Goal: Information Seeking & Learning: Learn about a topic

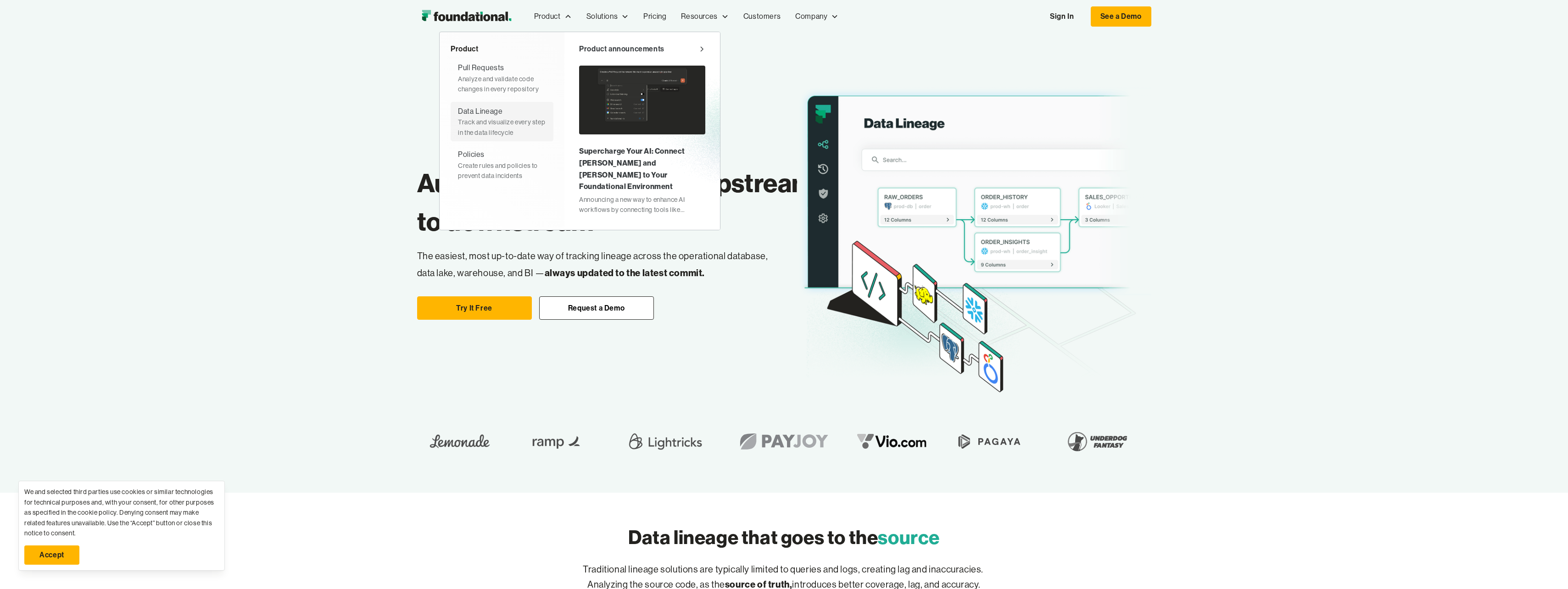
click at [488, 113] on div "Data Lineage" at bounding box center [480, 111] width 45 height 12
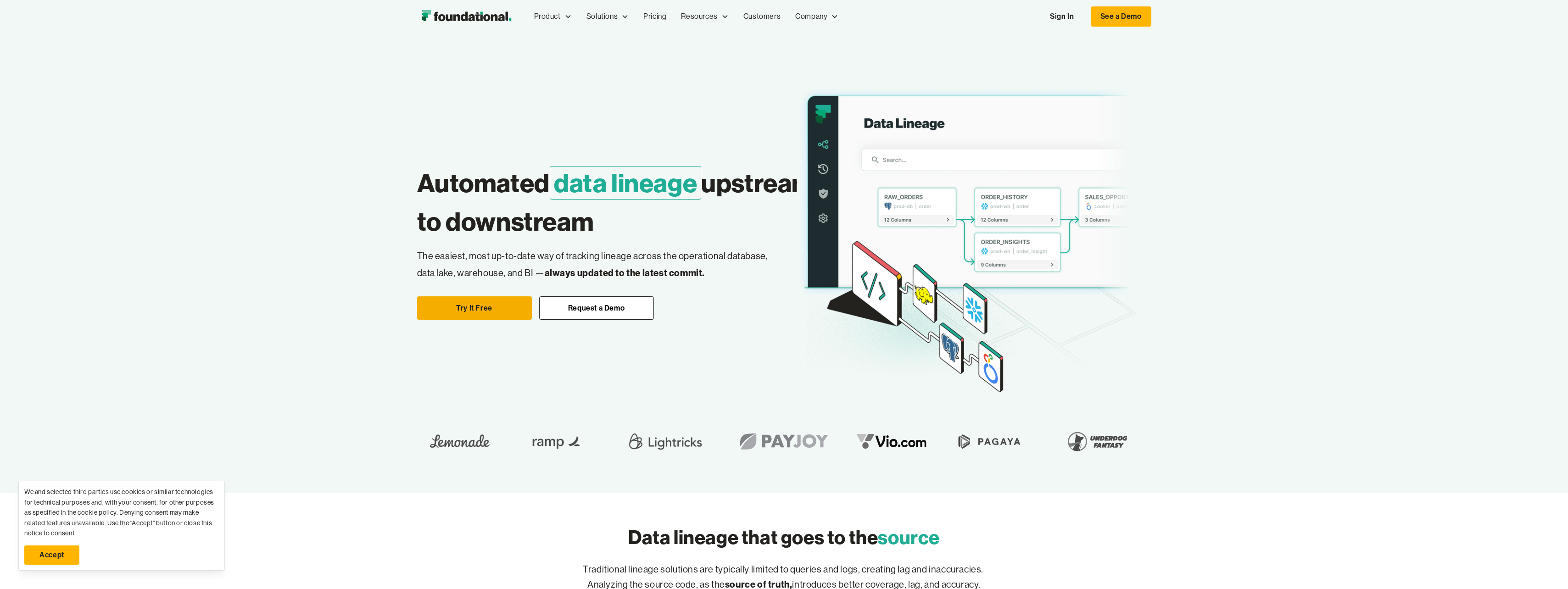
click at [479, 316] on link "Try It Free" at bounding box center [474, 308] width 115 height 24
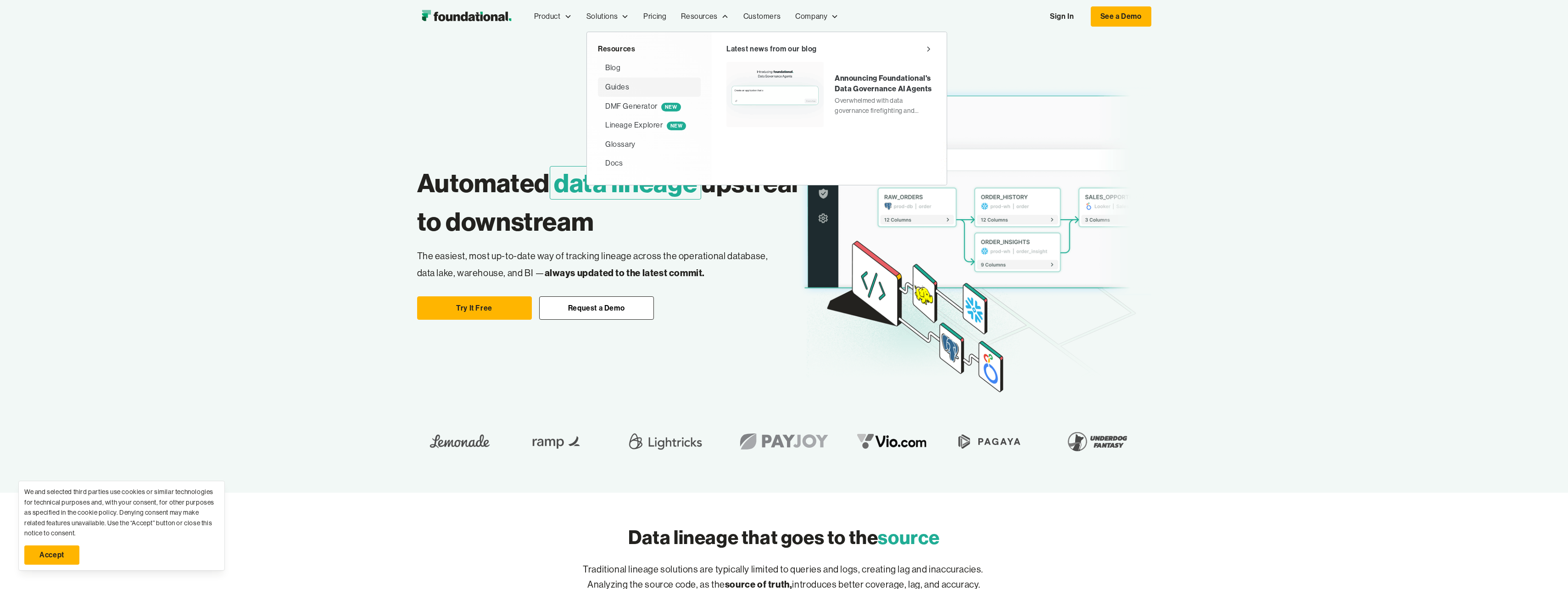
click at [617, 86] on div "Guides" at bounding box center [618, 87] width 25 height 12
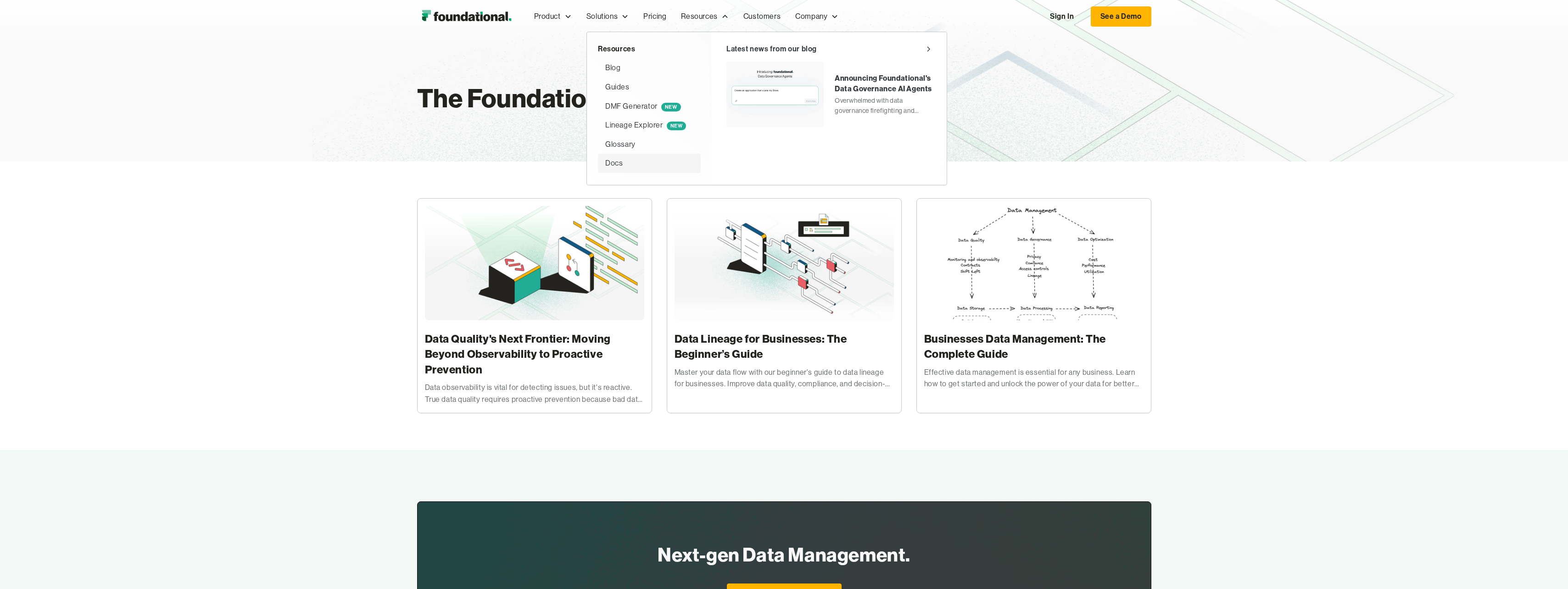
click at [615, 160] on div "Docs" at bounding box center [614, 163] width 17 height 12
